Goal: Find specific page/section: Locate a particular part of the current website

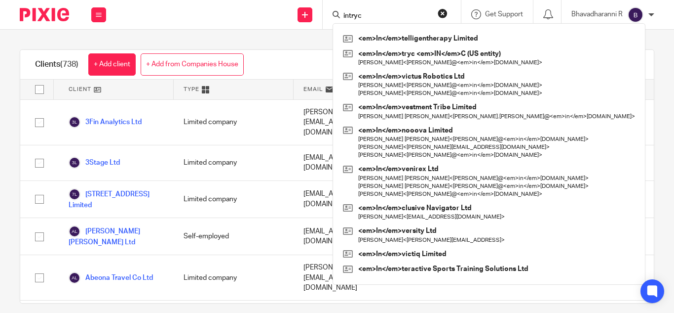
type input "intryc"
click button "submit" at bounding box center [0, 0] width 0 height 0
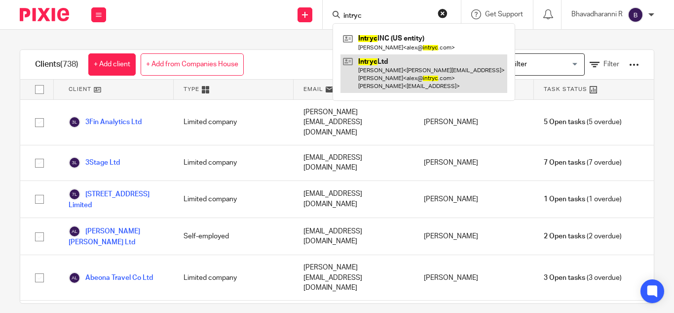
click at [381, 81] on link at bounding box center [424, 73] width 167 height 39
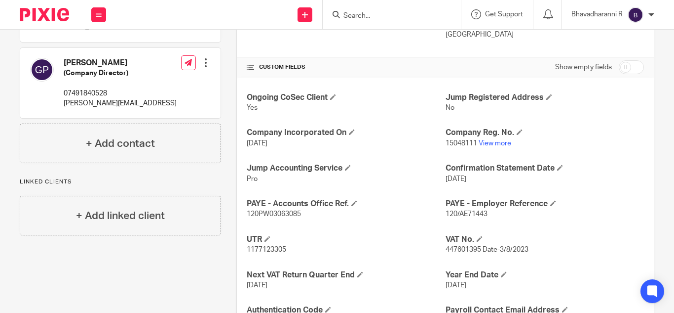
scroll to position [314, 0]
click at [464, 212] on span "120/AE71443" at bounding box center [467, 213] width 42 height 7
copy p "120/AE71443"
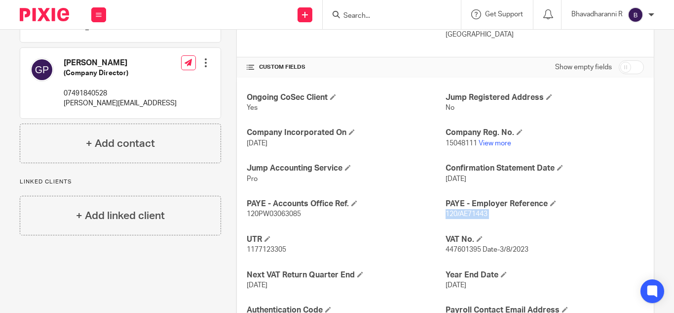
scroll to position [333, 0]
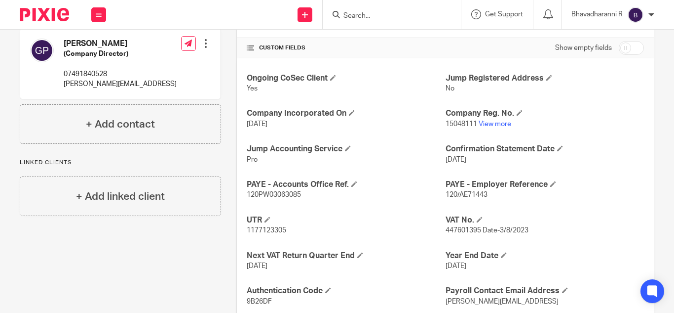
click at [276, 196] on span "120PW03063085" at bounding box center [274, 194] width 54 height 7
copy span "120PW03063085"
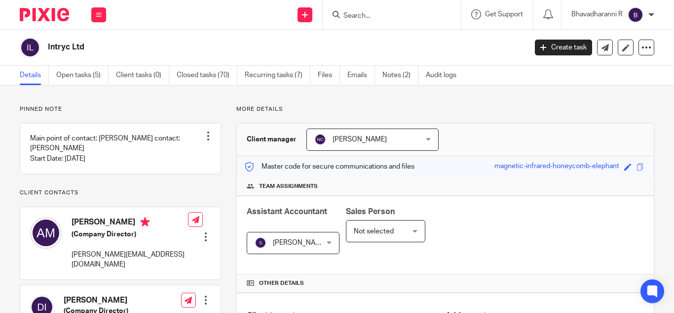
click at [349, 16] on input "Search" at bounding box center [387, 16] width 89 height 9
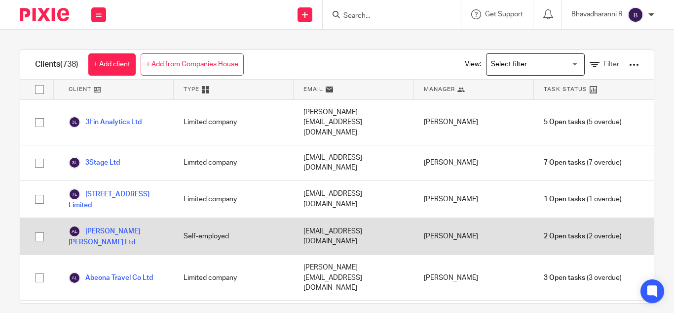
scroll to position [72, 0]
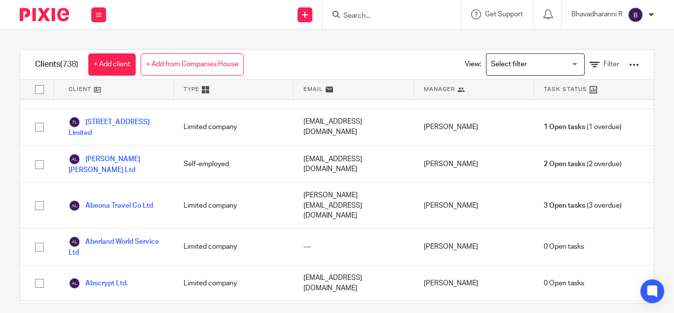
click at [351, 17] on input "Search" at bounding box center [387, 16] width 89 height 9
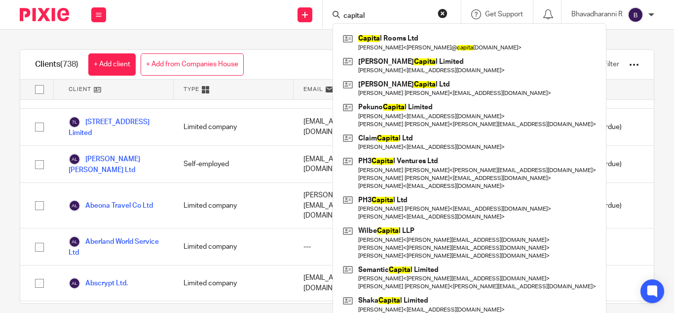
type input "capital"
click button "submit" at bounding box center [0, 0] width 0 height 0
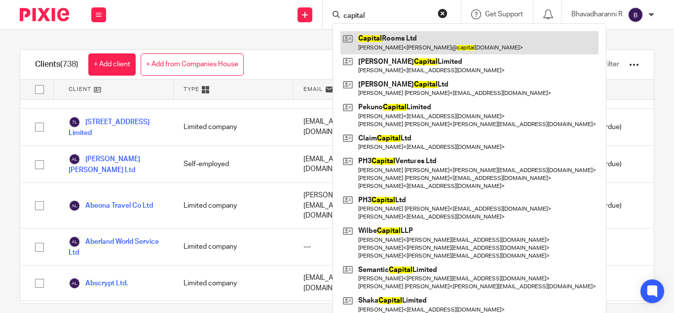
click at [374, 42] on link at bounding box center [470, 42] width 258 height 23
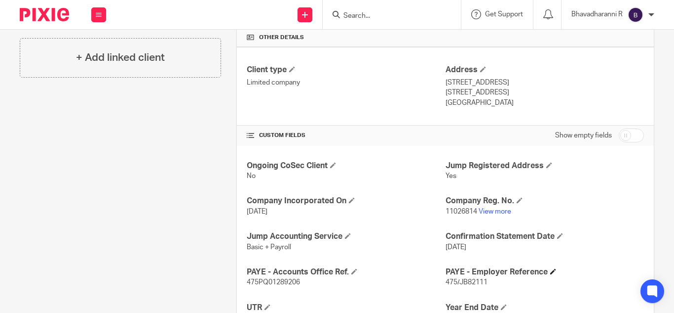
scroll to position [246, 0]
click at [451, 283] on span "475/JB82111" at bounding box center [467, 280] width 42 height 7
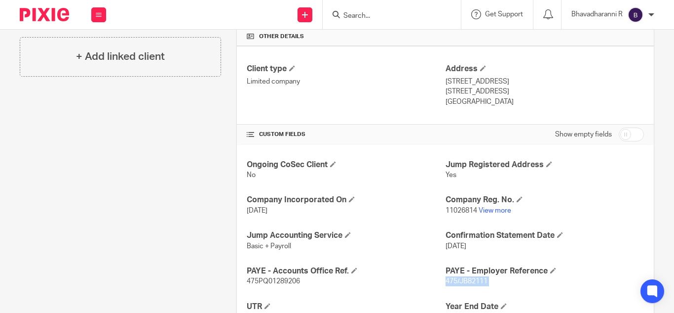
click at [451, 283] on span "475/JB82111" at bounding box center [467, 280] width 42 height 7
copy p "475/JB82111"
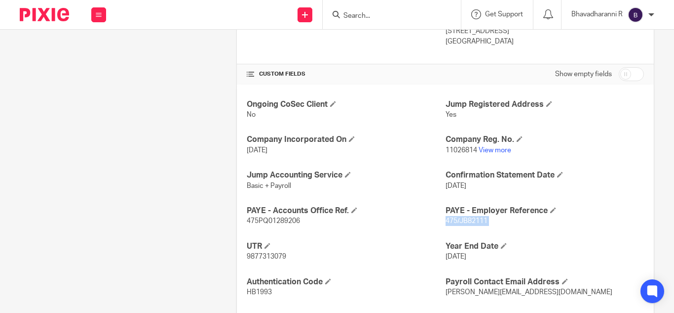
scroll to position [308, 0]
click at [270, 218] on span "475PQ01289206" at bounding box center [273, 219] width 53 height 7
copy span "475PQ01289206"
